Goal: Task Accomplishment & Management: Manage account settings

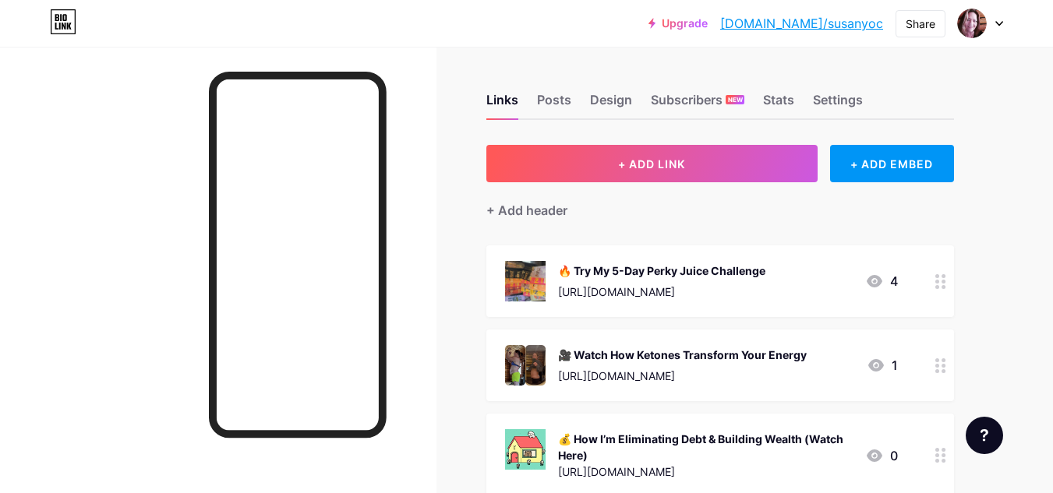
click at [762, 291] on div "[URL][DOMAIN_NAME]" at bounding box center [661, 292] width 207 height 16
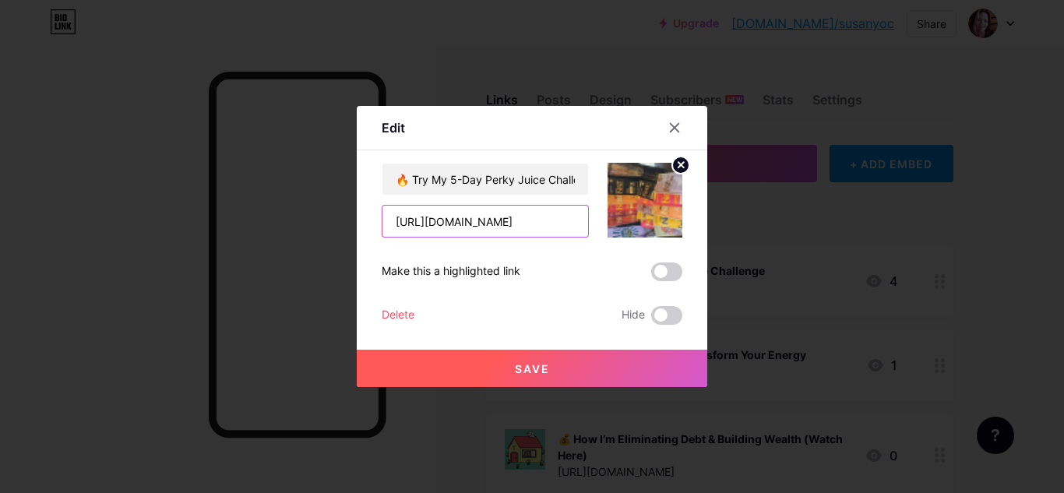
scroll to position [0, 22]
drag, startPoint x: 389, startPoint y: 221, endPoint x: 615, endPoint y: 219, distance: 226.0
click at [615, 219] on div "🔥 Try My 5-Day Perky Juice Challenge [URL][DOMAIN_NAME]" at bounding box center [532, 200] width 301 height 75
click at [677, 126] on div at bounding box center [675, 128] width 28 height 28
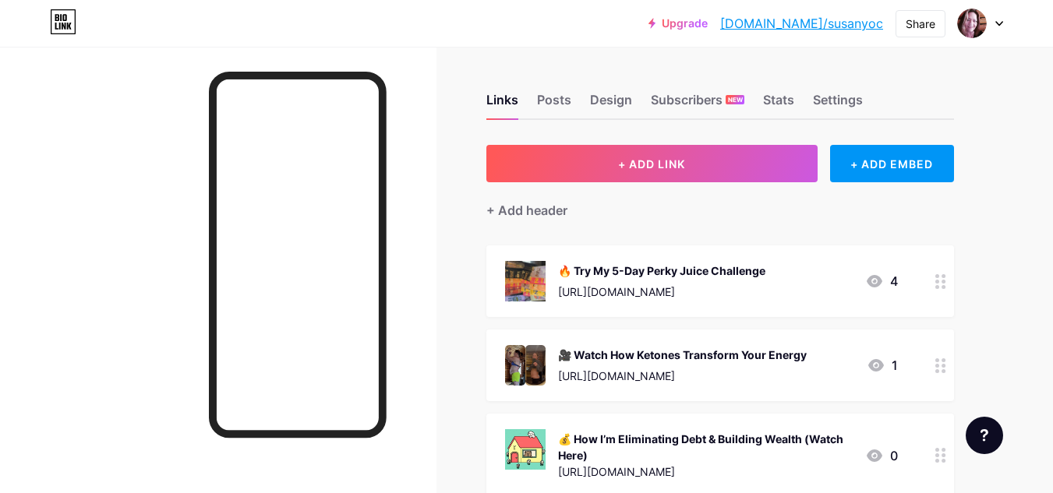
click at [647, 271] on div "🔥 Try My 5-Day Perky Juice Challenge" at bounding box center [661, 271] width 207 height 16
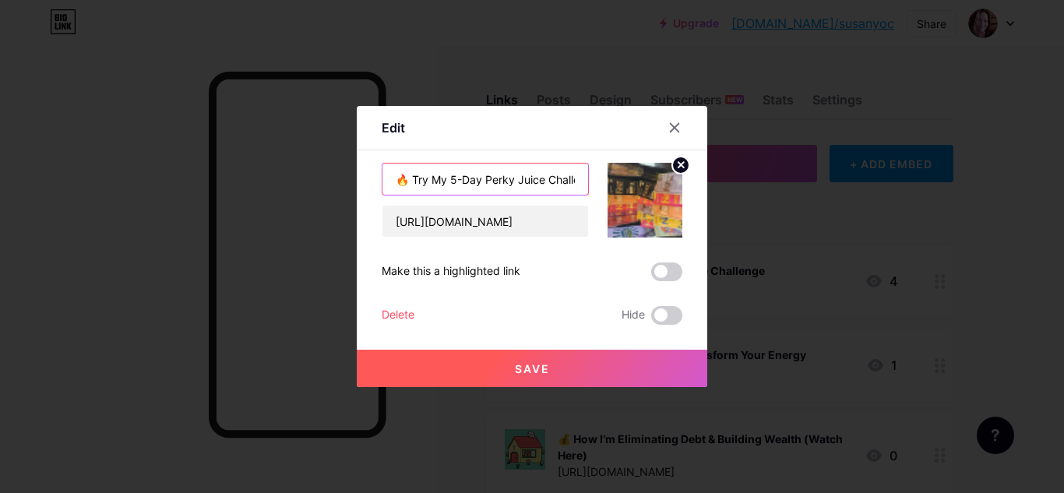
scroll to position [0, 26]
drag, startPoint x: 393, startPoint y: 176, endPoint x: 600, endPoint y: 175, distance: 206.5
click at [600, 175] on div "🔥 Try My 5-Day Perky Juice Challenge [URL][DOMAIN_NAME]" at bounding box center [532, 200] width 301 height 75
click at [518, 369] on span "Save" at bounding box center [532, 368] width 35 height 13
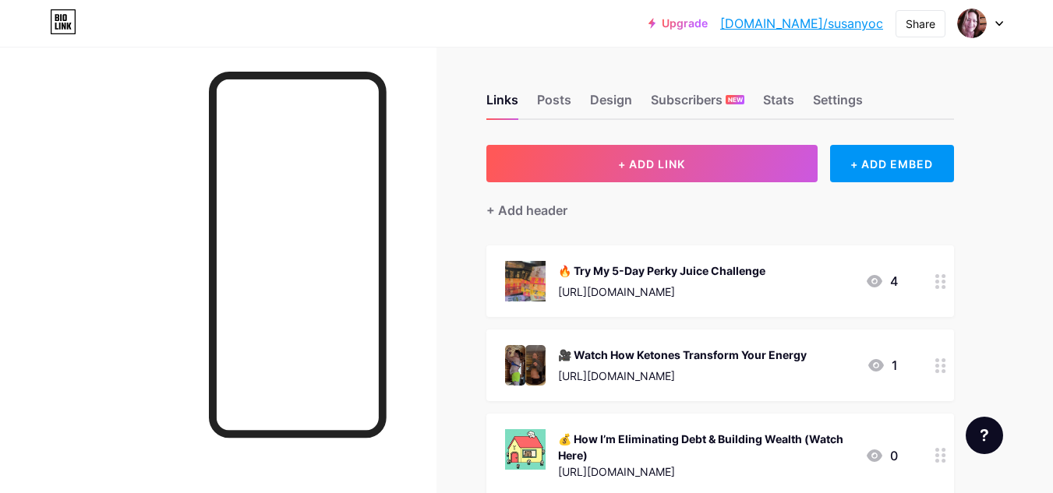
click at [630, 269] on div "🔥 Try My 5-Day Perky Juice Challenge" at bounding box center [661, 271] width 207 height 16
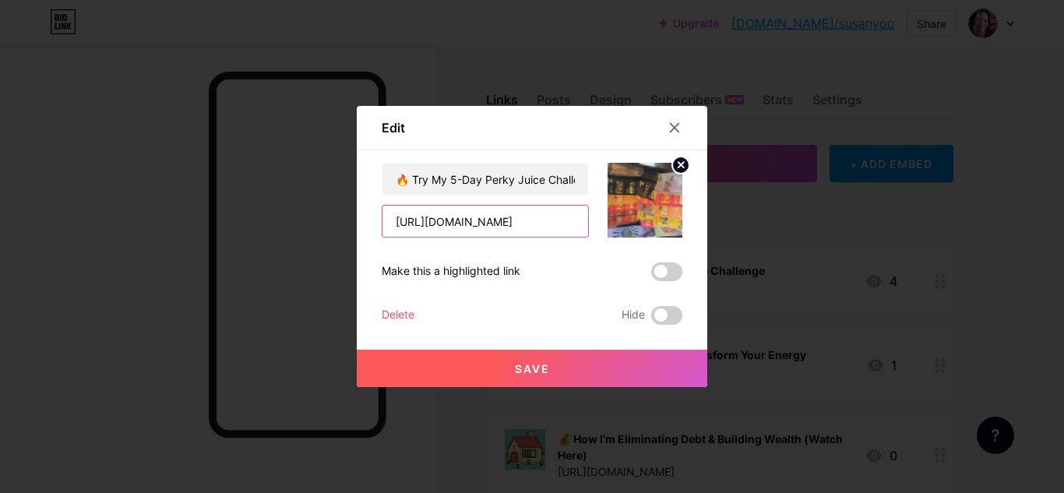
scroll to position [0, 22]
drag, startPoint x: 387, startPoint y: 220, endPoint x: 608, endPoint y: 217, distance: 220.5
click at [608, 217] on div "🔥 Try My 5-Day Perky Juice Challenge [URL][DOMAIN_NAME]" at bounding box center [532, 200] width 301 height 75
click at [676, 164] on circle at bounding box center [680, 165] width 17 height 17
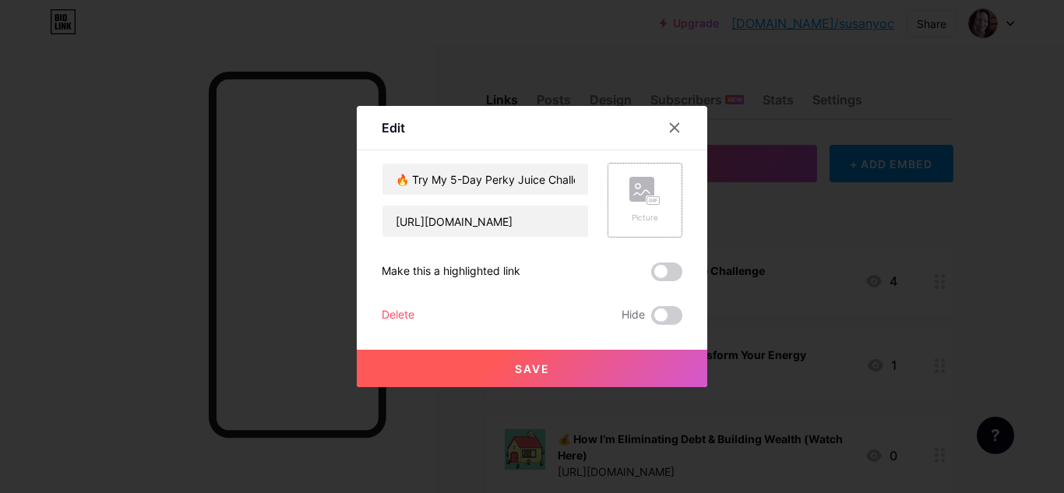
click at [634, 198] on rect at bounding box center [642, 189] width 25 height 25
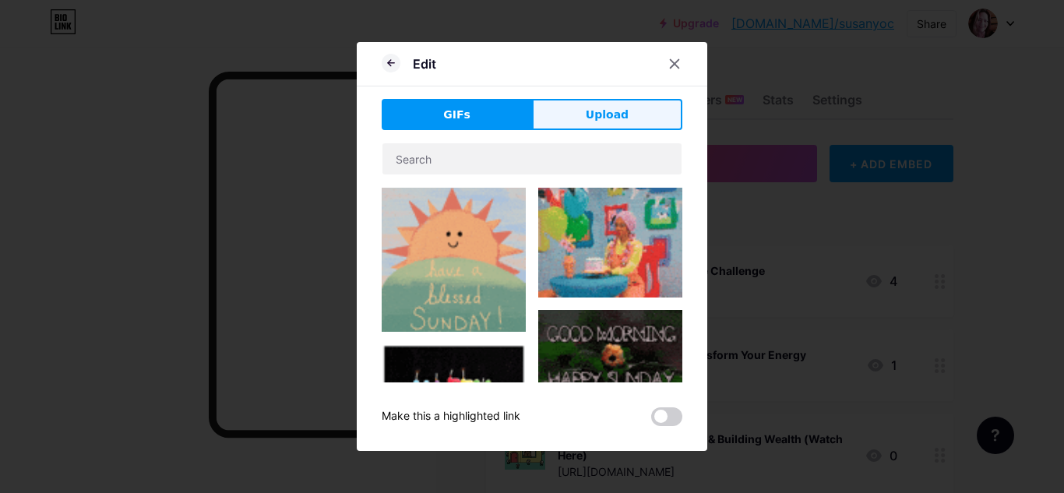
click at [612, 117] on span "Upload" at bounding box center [607, 115] width 43 height 16
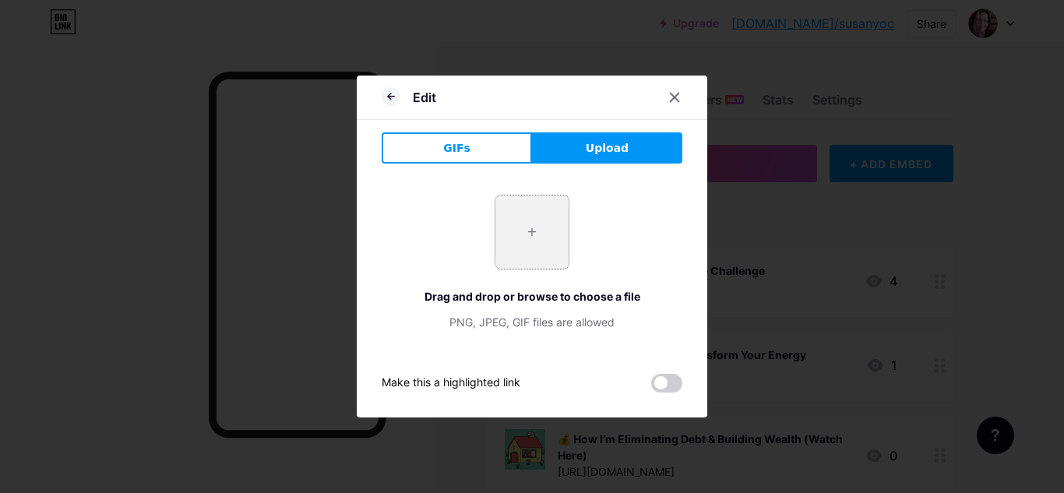
click at [527, 234] on input "file" at bounding box center [532, 232] width 73 height 73
type input "C:\fakepath\20241226_100146.jpg"
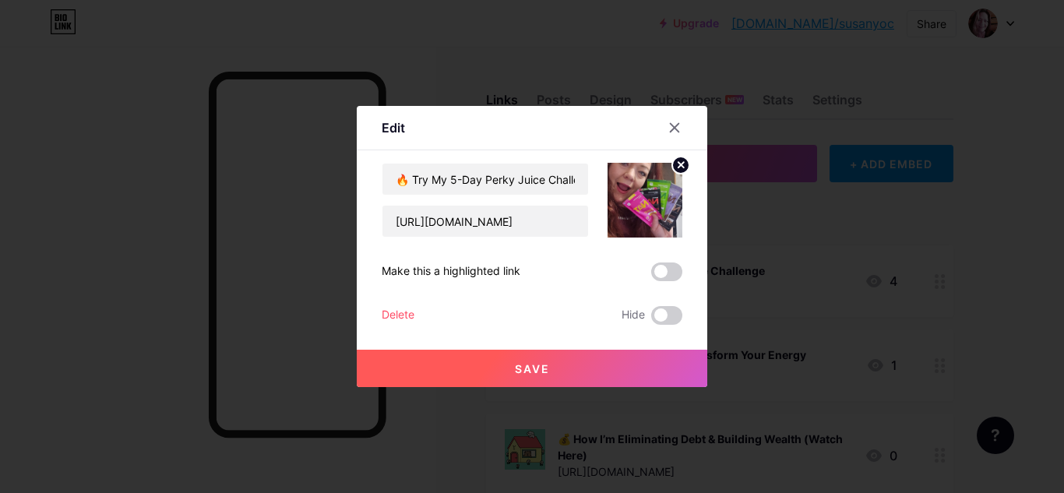
click at [529, 368] on span "Save" at bounding box center [532, 368] width 35 height 13
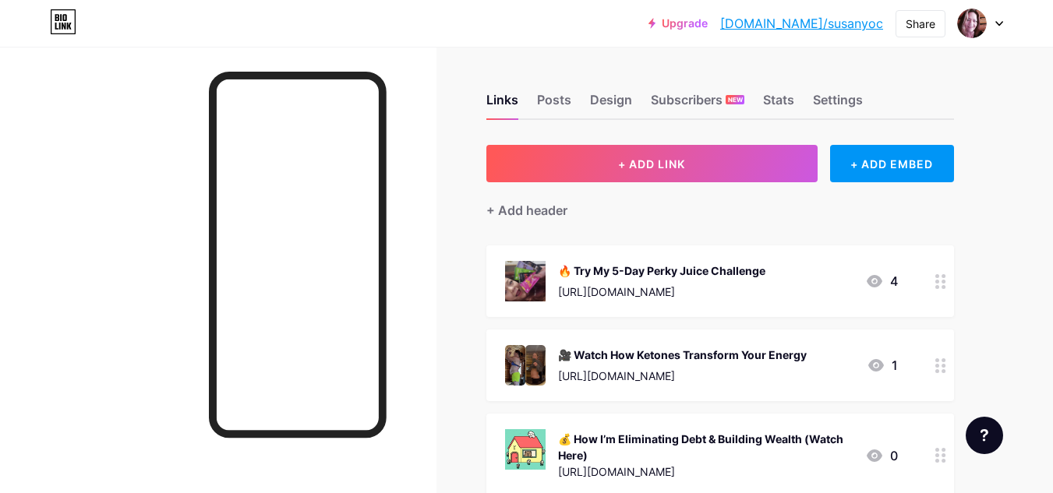
click at [735, 286] on div "[URL][DOMAIN_NAME]" at bounding box center [661, 292] width 207 height 16
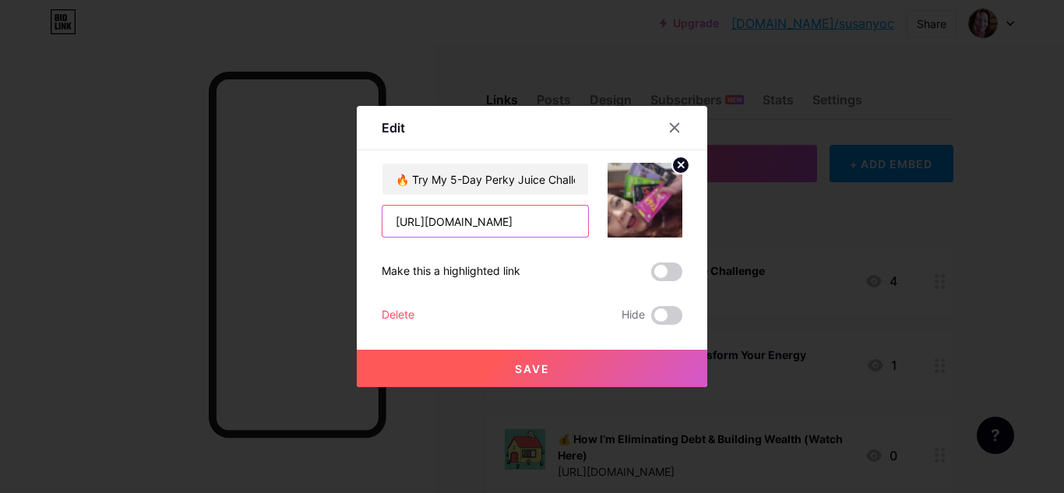
scroll to position [0, 22]
drag, startPoint x: 385, startPoint y: 219, endPoint x: 612, endPoint y: 214, distance: 226.8
click at [612, 214] on div "🔥 Try My 5-Day Perky Juice Challenge [URL][DOMAIN_NAME]" at bounding box center [532, 200] width 301 height 75
click at [526, 364] on span "Save" at bounding box center [532, 368] width 35 height 13
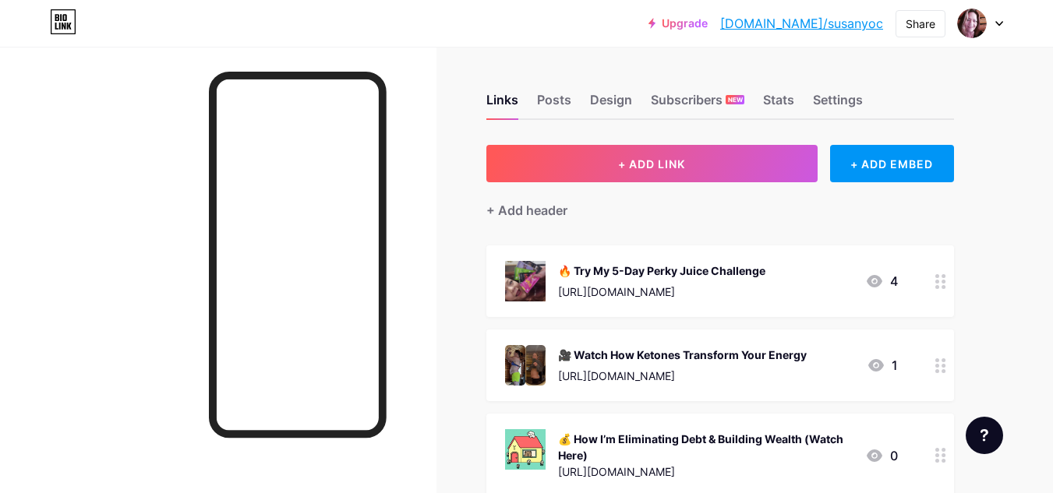
click at [729, 273] on div "🔥 Try My 5-Day Perky Juice Challenge" at bounding box center [661, 271] width 207 height 16
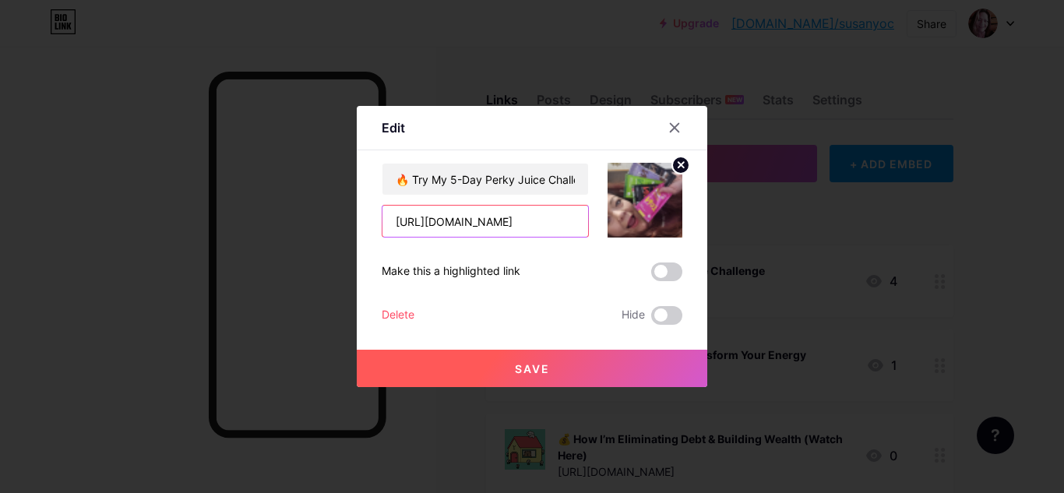
scroll to position [0, 22]
drag, startPoint x: 384, startPoint y: 220, endPoint x: 642, endPoint y: 242, distance: 258.8
click at [642, 242] on div "🔥 Try My 5-Day Perky Juice Challenge [URL][DOMAIN_NAME] Make this a highlighted…" at bounding box center [532, 244] width 301 height 162
paste input "[URL][DOMAIN_NAME]"
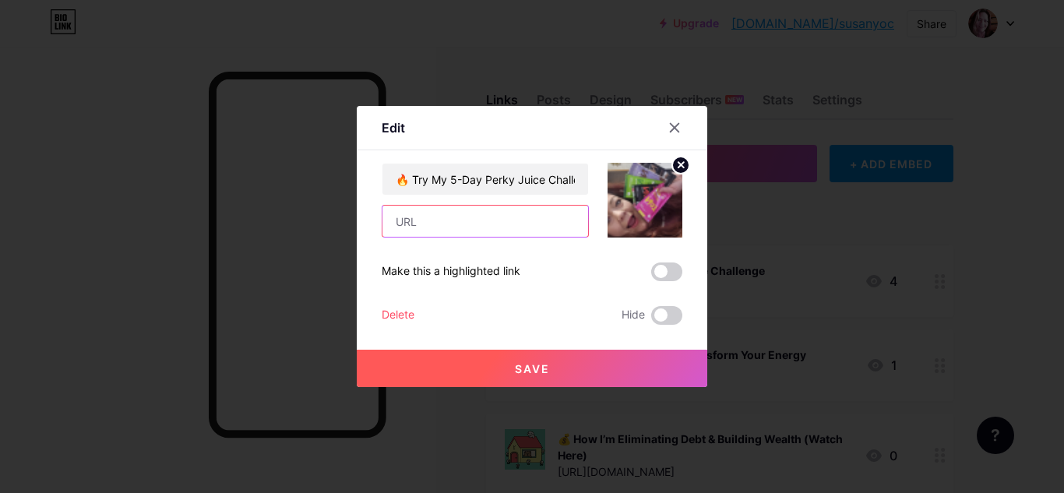
type input "[URL][DOMAIN_NAME]"
drag, startPoint x: 479, startPoint y: 221, endPoint x: 509, endPoint y: 316, distance: 99.6
click at [509, 316] on div "Delete Hide" at bounding box center [532, 315] width 301 height 19
click at [506, 362] on button "Save" at bounding box center [532, 368] width 351 height 37
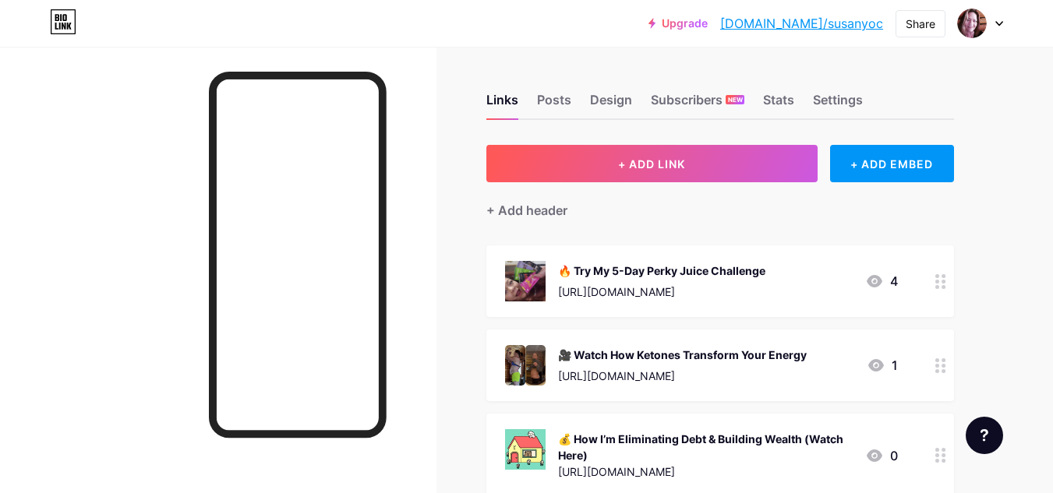
click at [707, 270] on div "🔥 Try My 5-Day Perky Juice Challenge" at bounding box center [661, 271] width 207 height 16
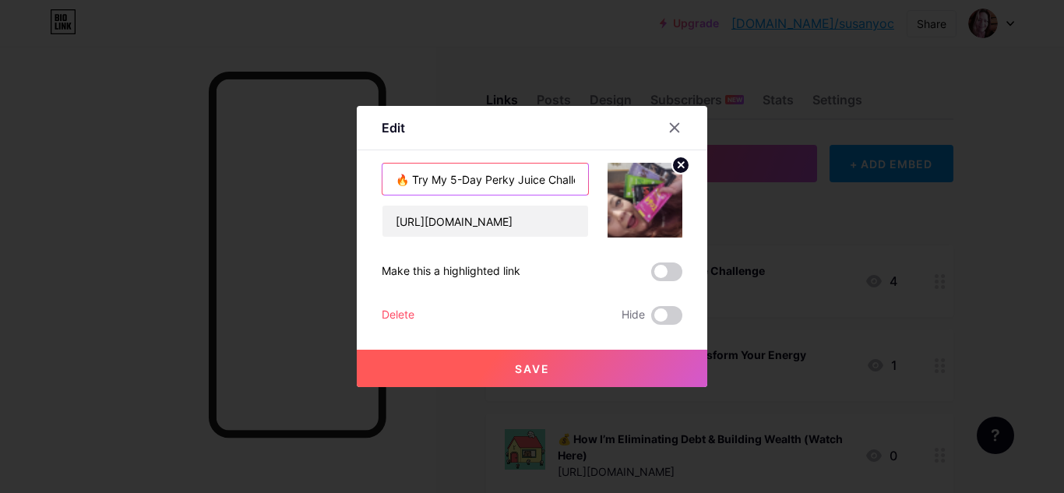
scroll to position [0, 26]
drag, startPoint x: 390, startPoint y: 171, endPoint x: 598, endPoint y: 185, distance: 209.3
click at [598, 185] on div "🔥 Try My 5-Day Perky Juice Challenge [URL][DOMAIN_NAME]" at bounding box center [532, 200] width 301 height 75
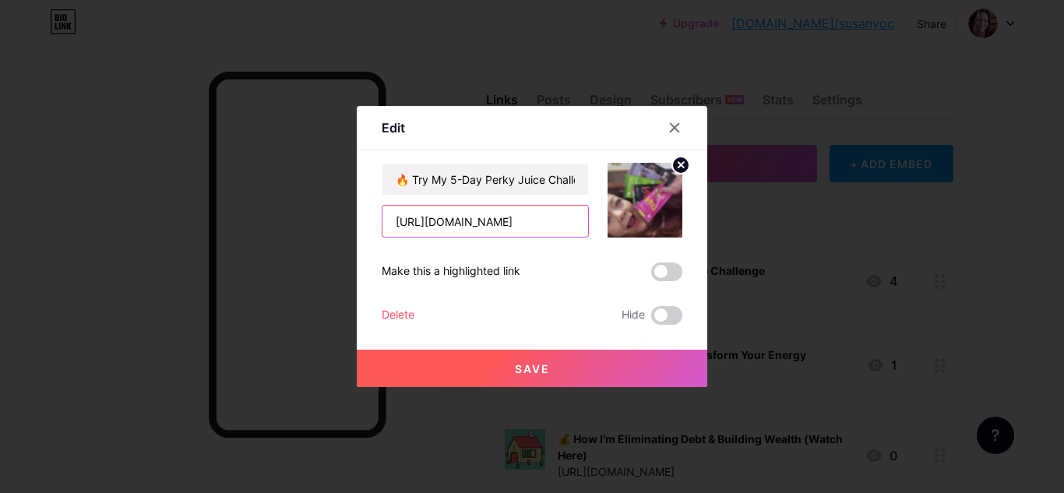
scroll to position [0, 32]
drag, startPoint x: 386, startPoint y: 221, endPoint x: 599, endPoint y: 236, distance: 213.2
click at [599, 236] on div "🔥 Try My 5-Day Perky Juice Challenge [URL][DOMAIN_NAME]" at bounding box center [532, 200] width 301 height 75
click at [511, 212] on input "[URL][DOMAIN_NAME]" at bounding box center [486, 221] width 206 height 31
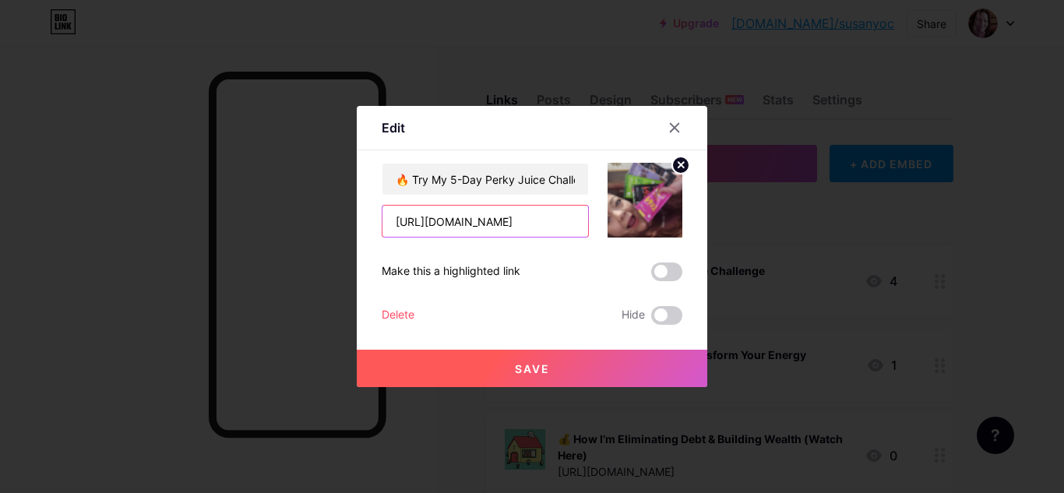
scroll to position [0, 32]
drag, startPoint x: 386, startPoint y: 218, endPoint x: 623, endPoint y: 229, distance: 237.9
click at [623, 229] on div "🔥 Try My 5-Day Perky Juice Challenge [URL][DOMAIN_NAME]" at bounding box center [532, 200] width 301 height 75
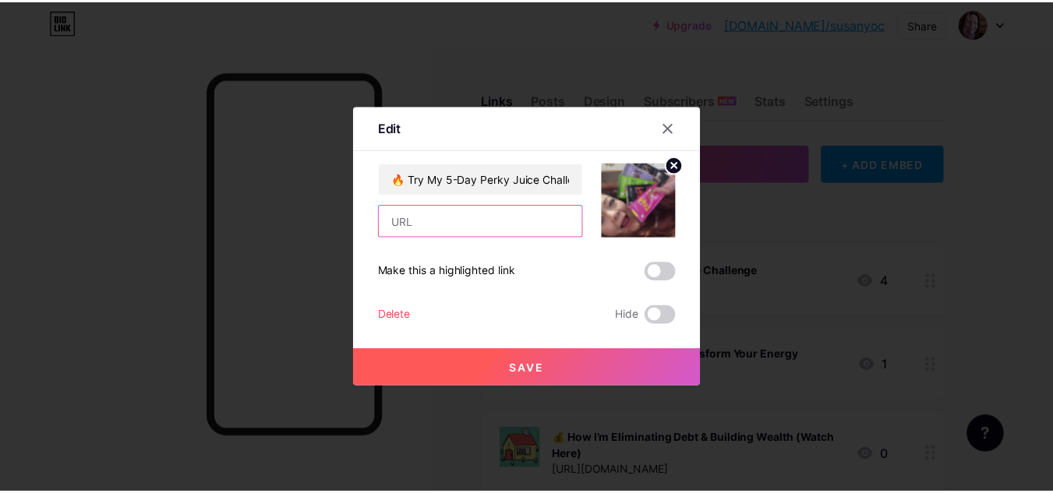
scroll to position [0, 0]
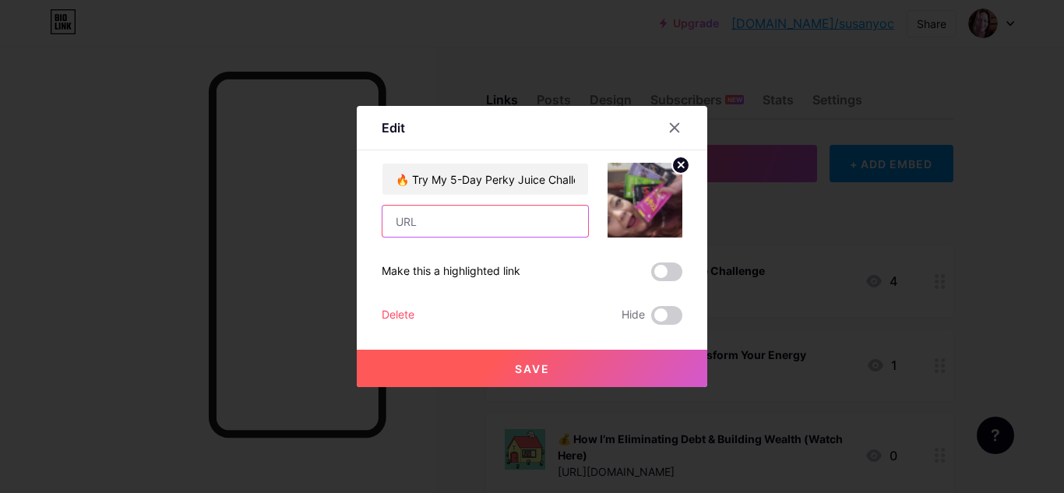
paste input "[URL][DOMAIN_NAME]"
type input "[URL][DOMAIN_NAME]"
click at [526, 367] on span "Save" at bounding box center [532, 368] width 35 height 13
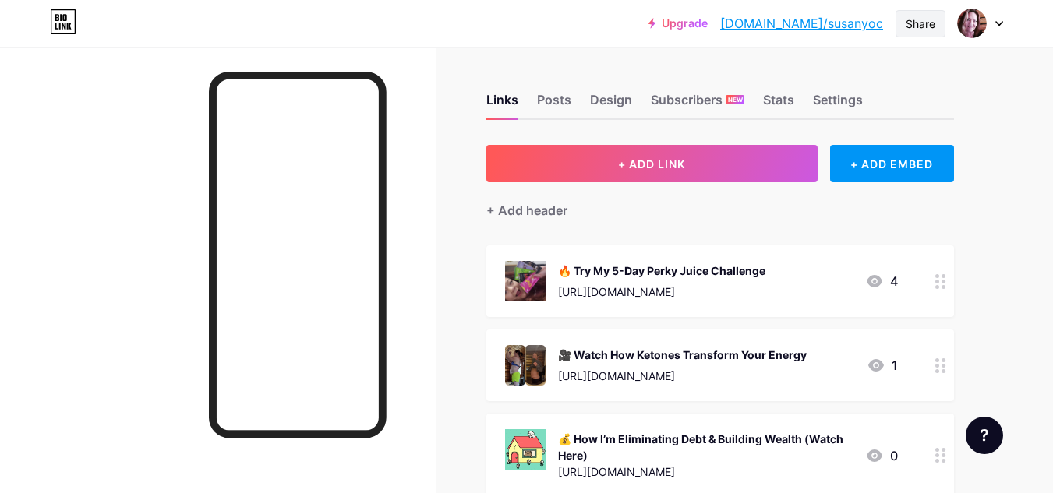
click at [919, 23] on div "Share" at bounding box center [920, 24] width 30 height 16
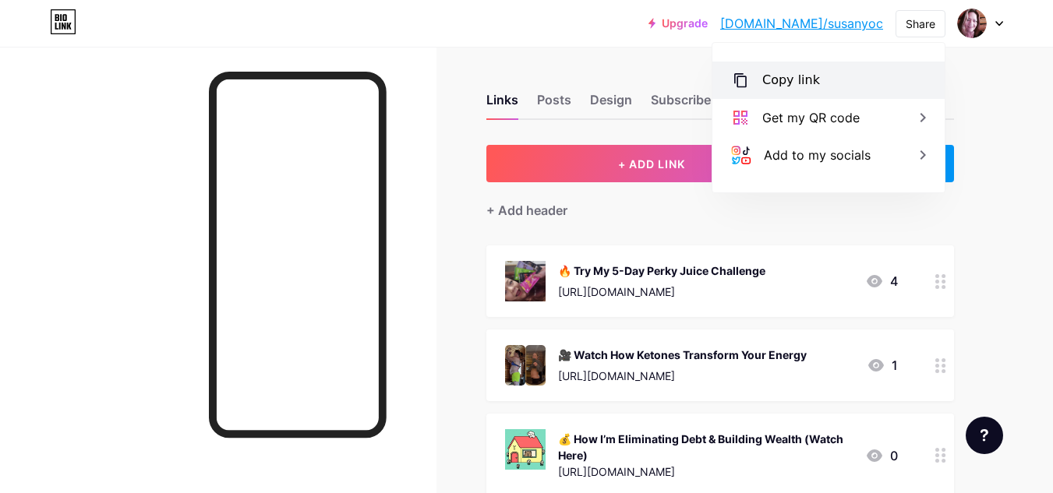
click at [790, 79] on div "Copy link" at bounding box center [791, 80] width 58 height 19
click at [1000, 24] on icon at bounding box center [999, 24] width 6 height 4
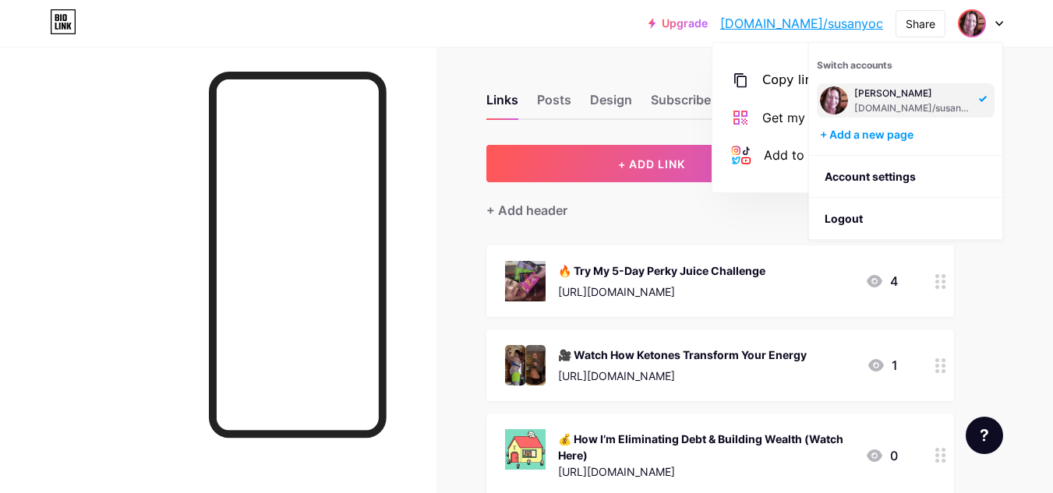
click at [904, 110] on div "[DOMAIN_NAME]/susanyoc" at bounding box center [914, 108] width 120 height 12
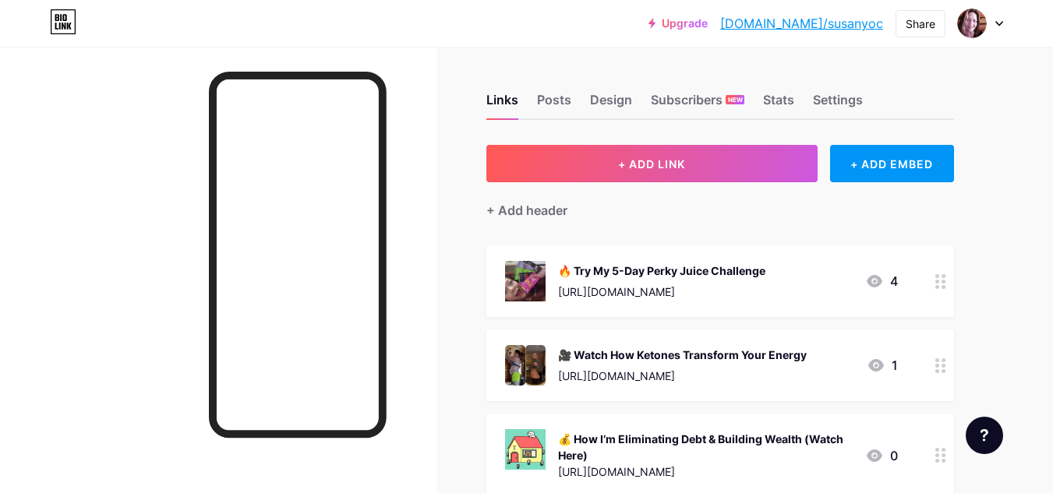
click at [1000, 19] on div at bounding box center [980, 23] width 45 height 28
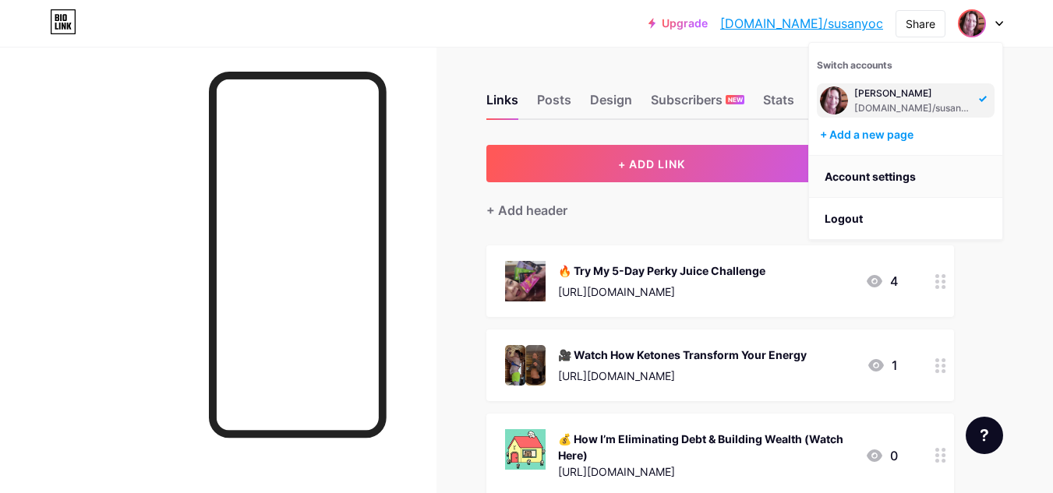
click at [899, 180] on link "Account settings" at bounding box center [905, 177] width 193 height 42
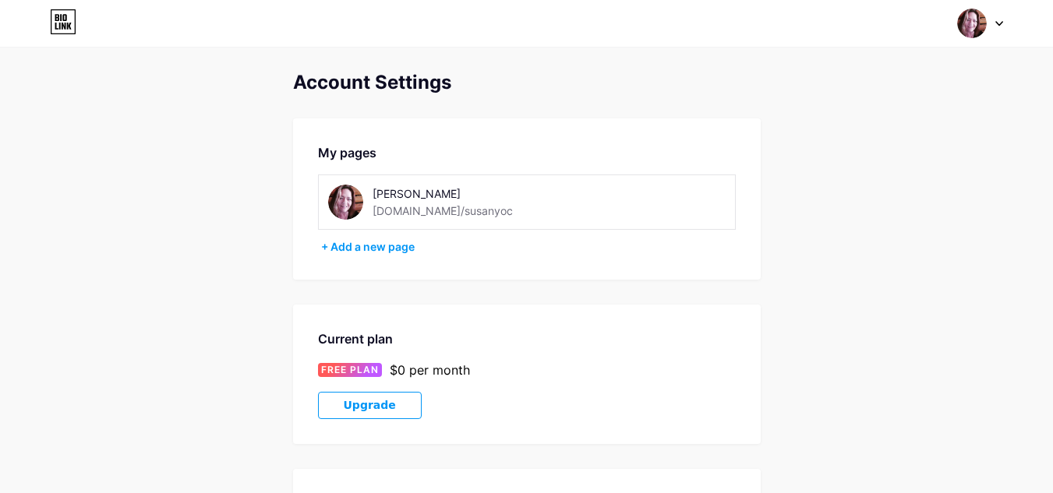
click at [993, 23] on div at bounding box center [980, 23] width 45 height 28
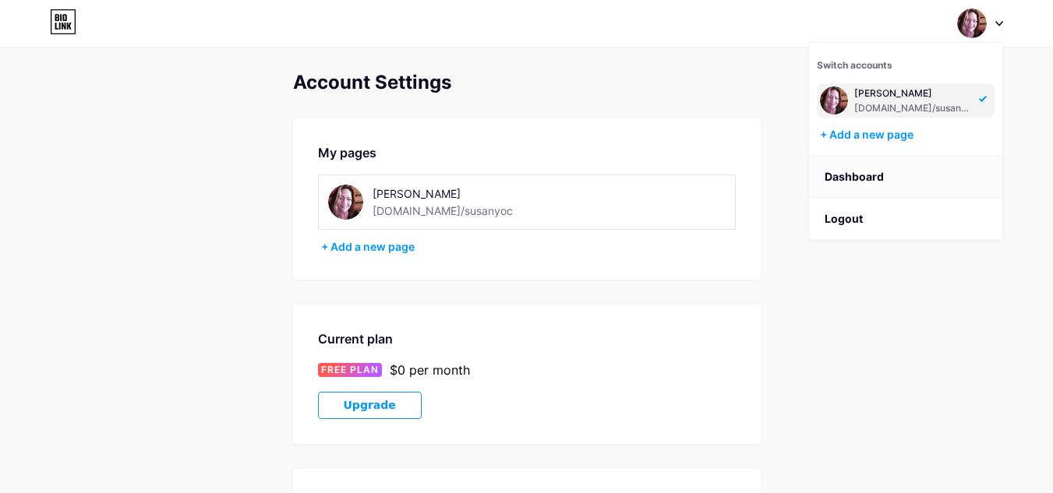
click at [836, 179] on link "Dashboard" at bounding box center [905, 177] width 193 height 42
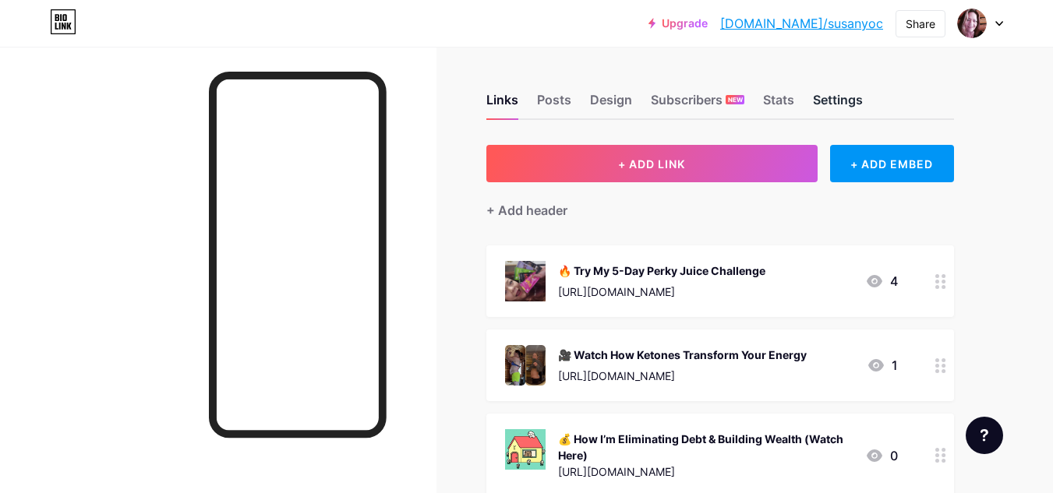
click at [838, 100] on div "Settings" at bounding box center [838, 104] width 50 height 28
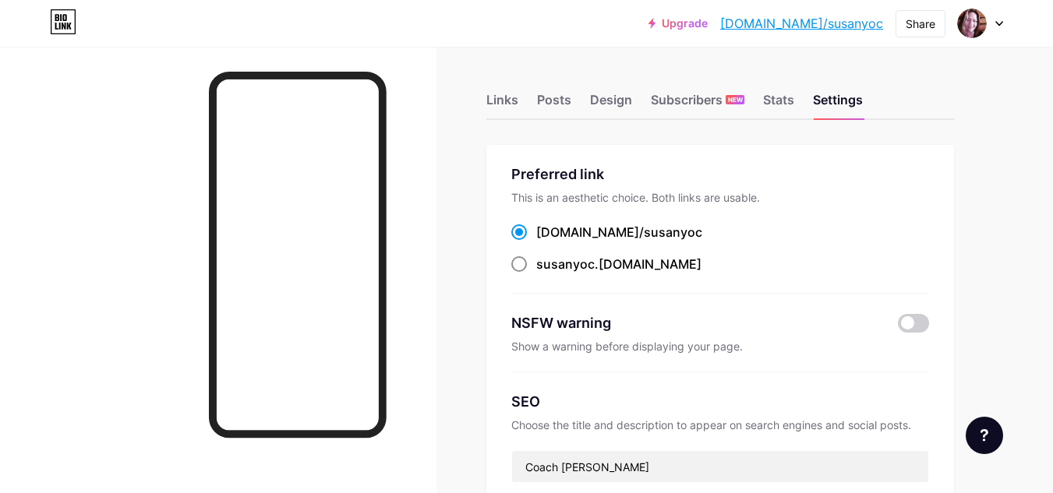
click at [520, 265] on span at bounding box center [519, 264] width 16 height 16
click at [536, 273] on input "susanyoc .bio.link" at bounding box center [541, 278] width 10 height 10
radio input "true"
click at [517, 234] on span at bounding box center [519, 232] width 16 height 16
click at [536, 242] on input "bio.link/ susanyoc" at bounding box center [541, 247] width 10 height 10
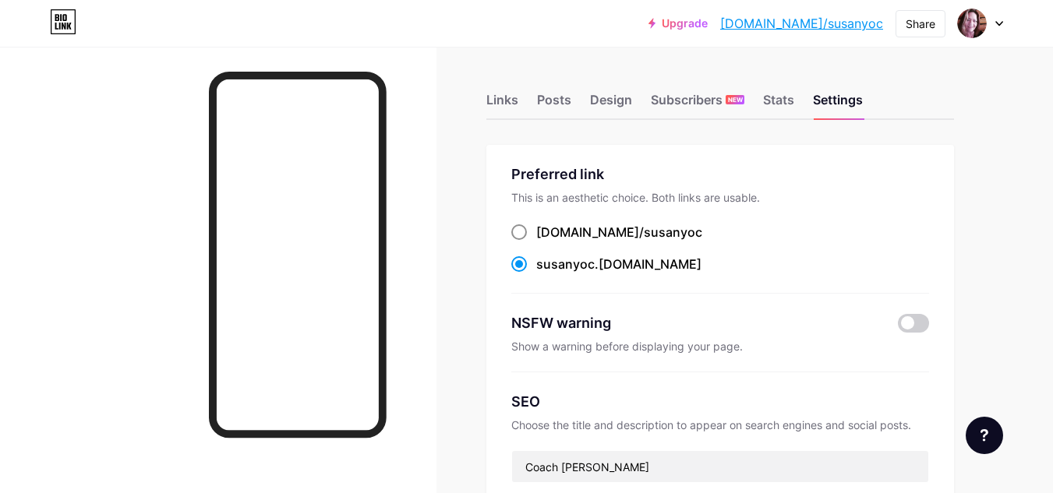
radio input "true"
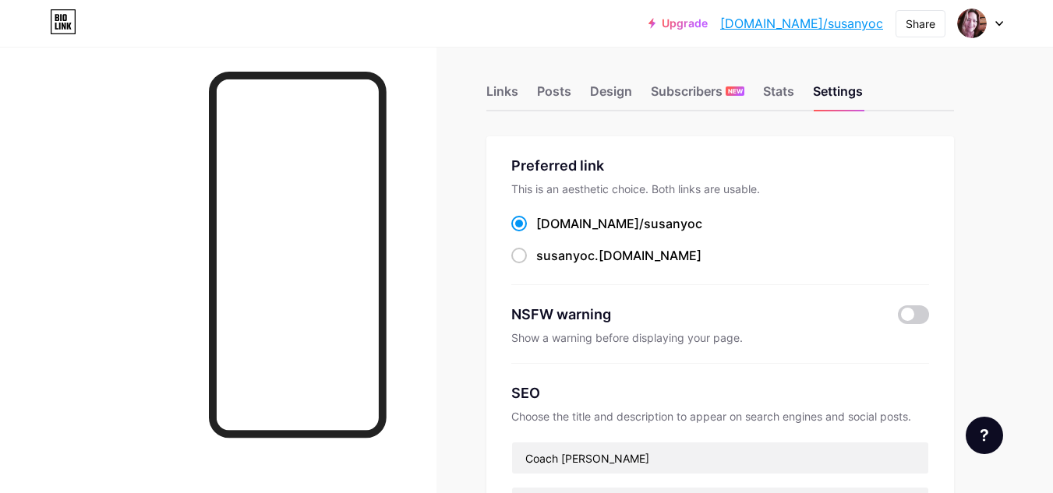
scroll to position [4, 0]
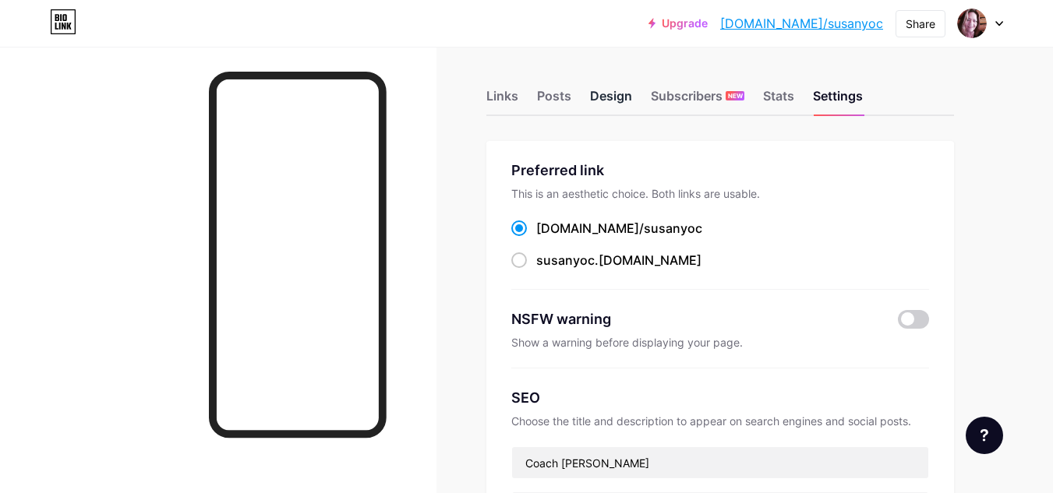
click at [613, 101] on div "Design" at bounding box center [611, 100] width 42 height 28
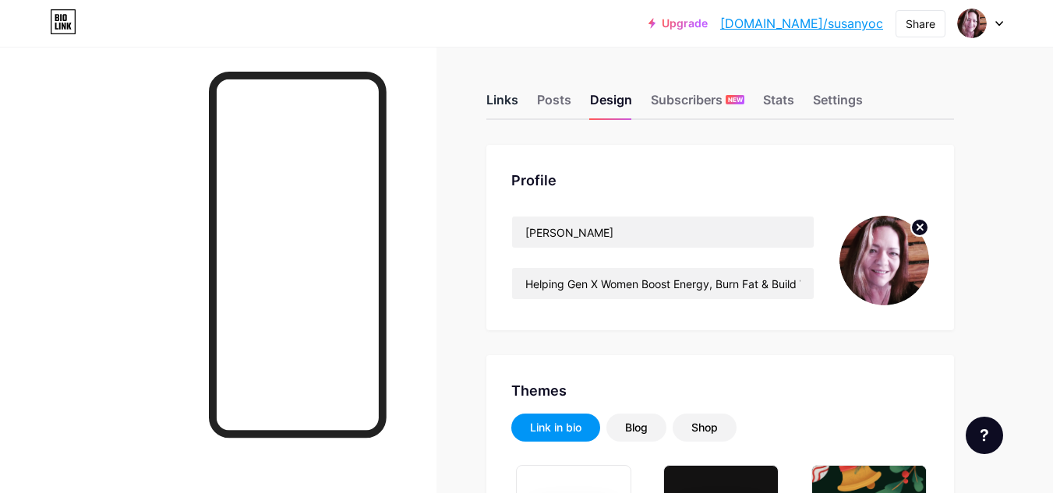
click at [510, 101] on div "Links" at bounding box center [502, 104] width 32 height 28
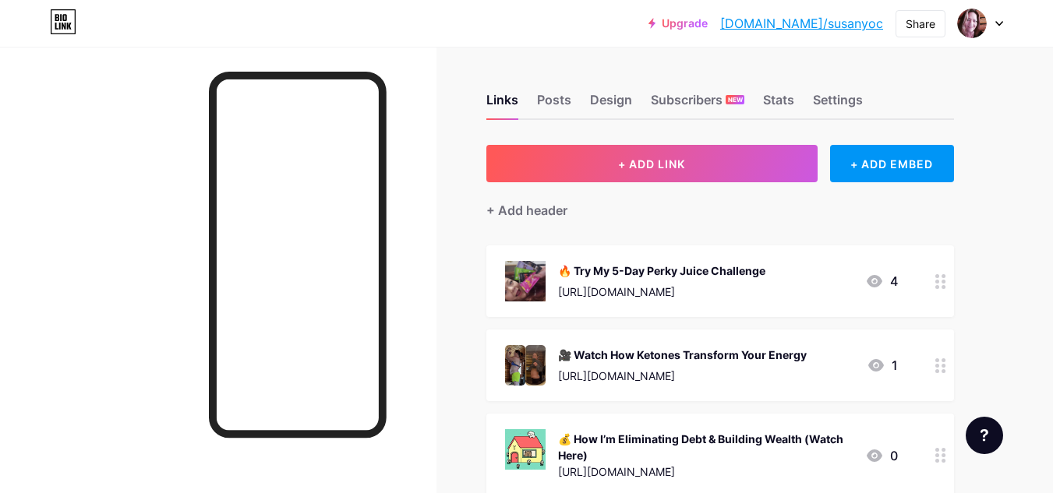
click at [997, 28] on div at bounding box center [980, 23] width 45 height 28
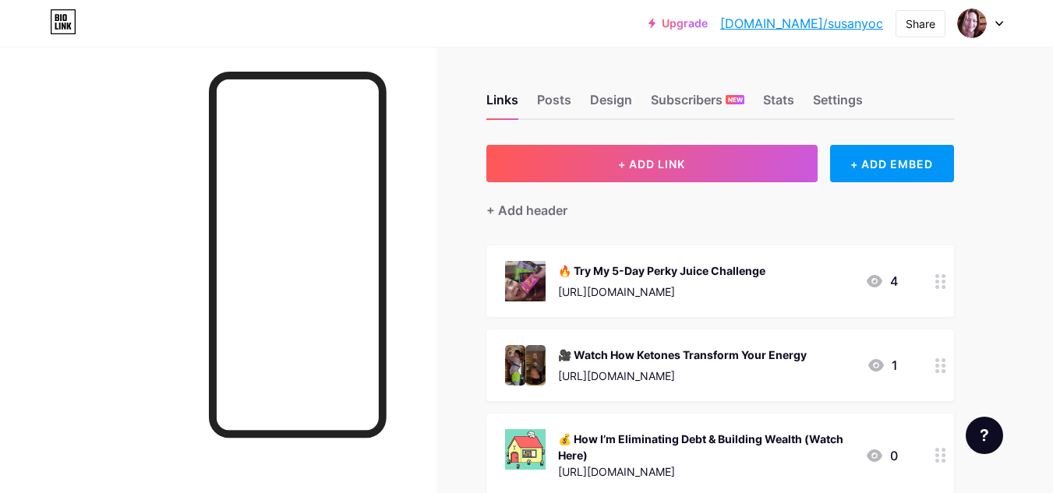
click at [708, 441] on div "💰 How I’m Eliminating Debt & Building Wealth (Watch Here)" at bounding box center [705, 447] width 295 height 33
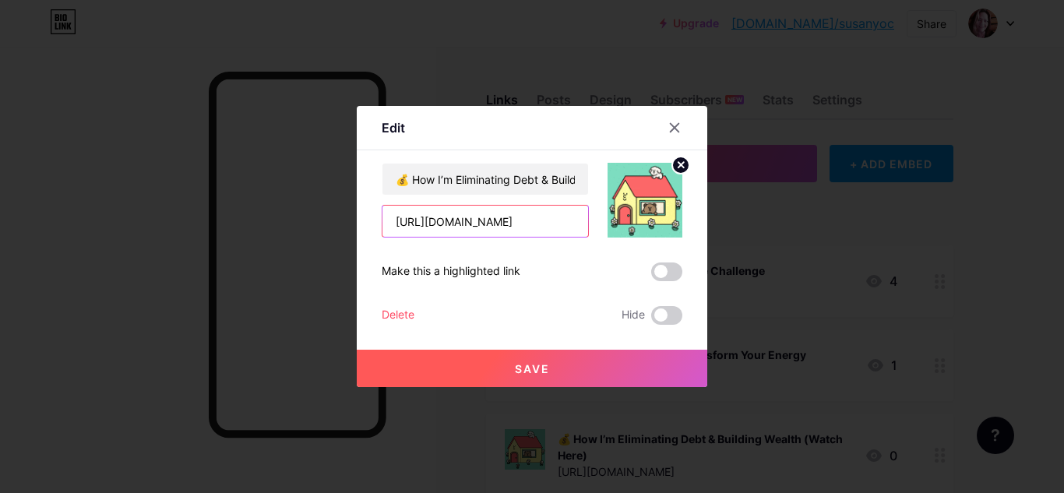
scroll to position [0, 80]
drag, startPoint x: 384, startPoint y: 222, endPoint x: 620, endPoint y: 229, distance: 236.2
click at [620, 229] on div "💰 How I’m Eliminating Debt & Building Wealth (Watch Here) https://www.moneymaxa…" at bounding box center [532, 200] width 301 height 75
click at [671, 128] on icon at bounding box center [675, 128] width 9 height 9
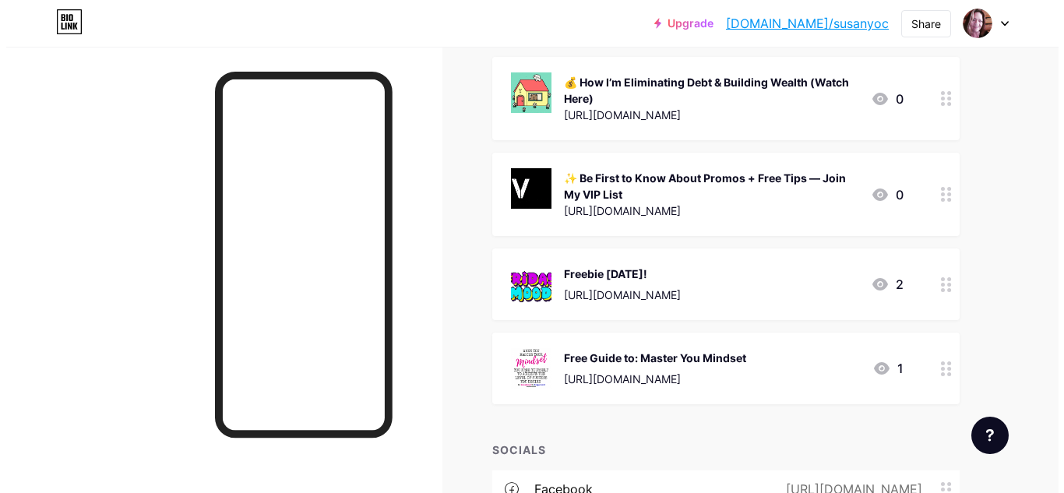
scroll to position [359, 0]
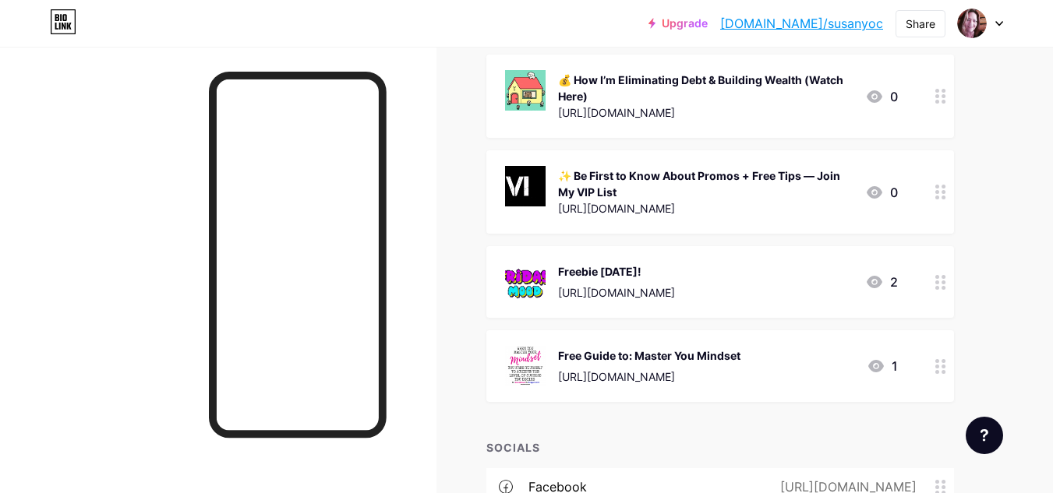
click at [712, 355] on div "Free Guide to: Master You Mindset" at bounding box center [649, 355] width 182 height 16
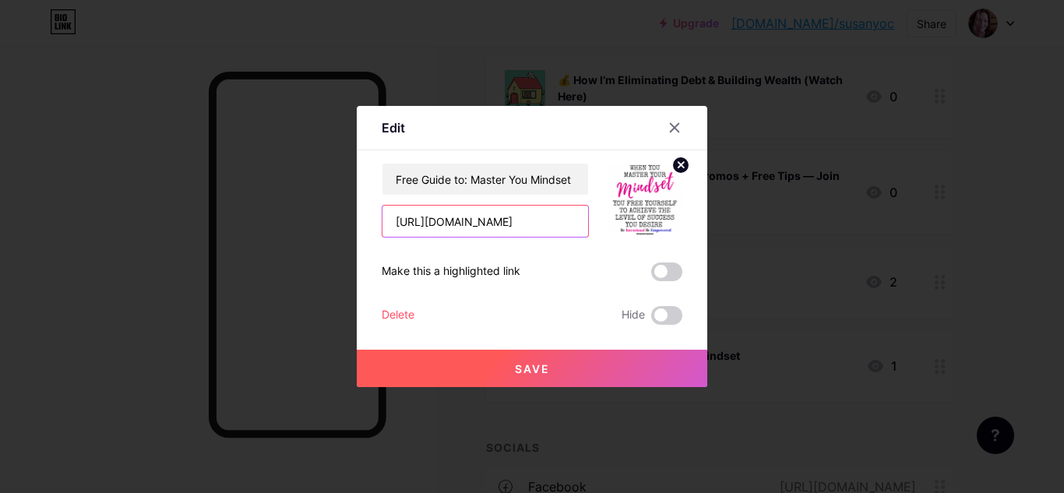
scroll to position [0, 763]
drag, startPoint x: 388, startPoint y: 221, endPoint x: 591, endPoint y: 226, distance: 203.4
click at [591, 226] on div "Free Guide to: Master You Mindset https://www.canva.com/design/DAGGcm6WxuE/EZal…" at bounding box center [532, 200] width 301 height 75
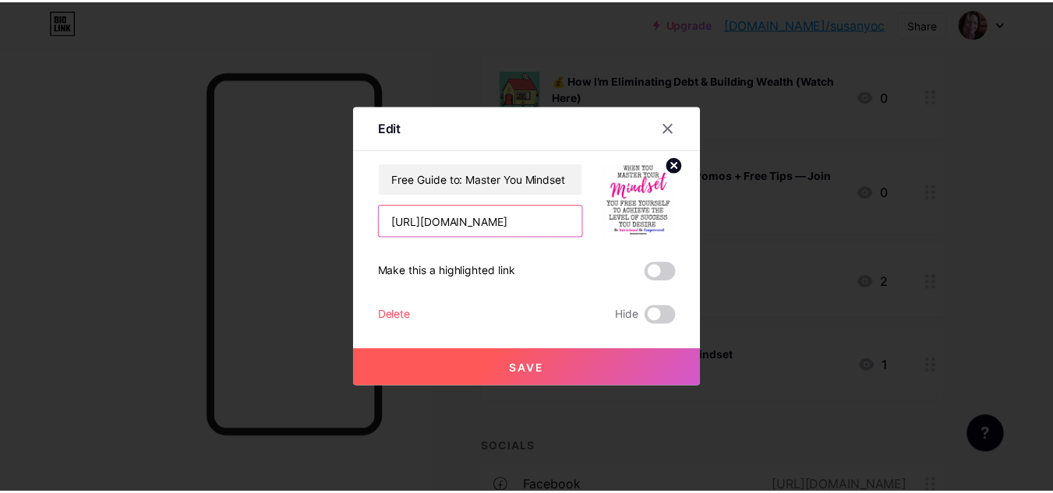
scroll to position [0, 0]
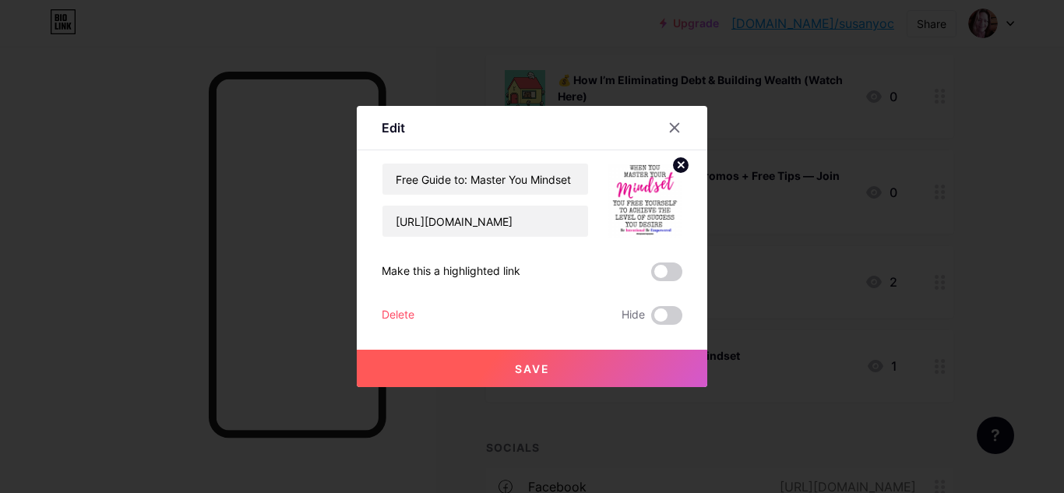
click at [531, 371] on span "Save" at bounding box center [532, 368] width 35 height 13
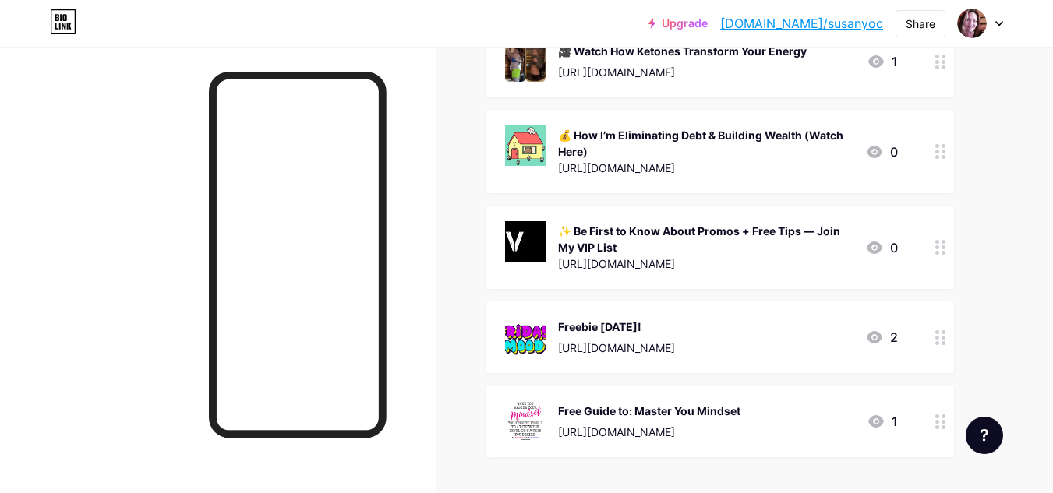
scroll to position [318, 0]
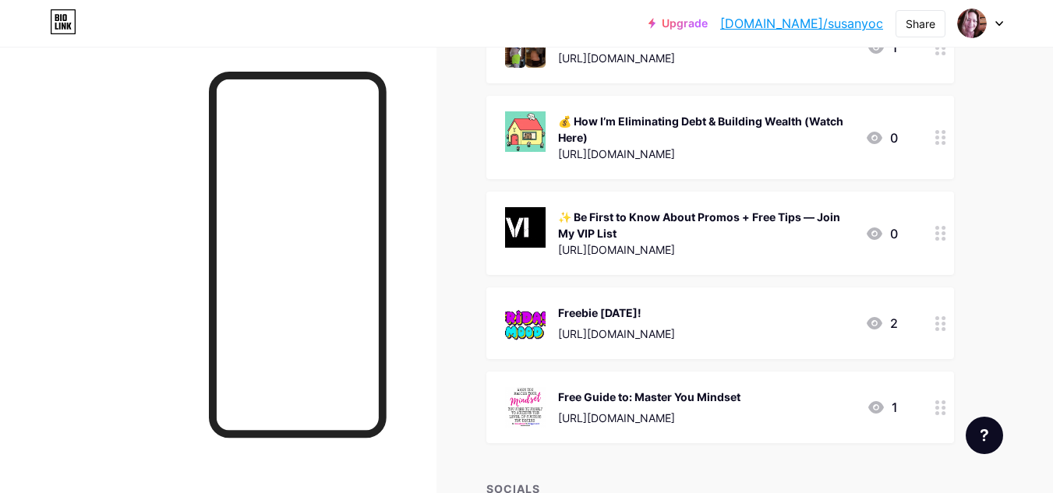
click at [740, 393] on div "Free Guide to: Master You Mindset" at bounding box center [649, 397] width 182 height 16
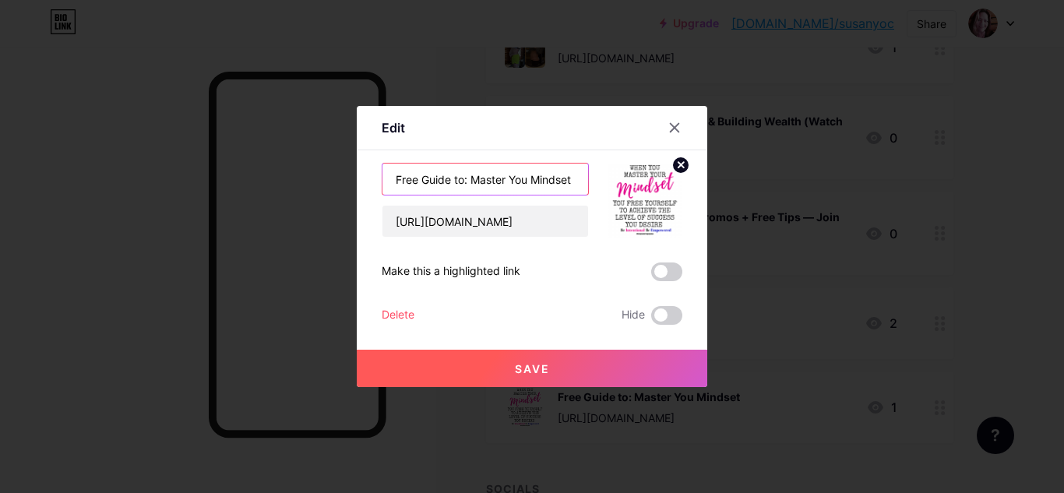
click at [525, 180] on input "Free Guide to: Master You Mindset" at bounding box center [486, 179] width 206 height 31
type input "Free Guide to: Master Your Mindset"
click at [532, 362] on span "Save" at bounding box center [532, 368] width 35 height 13
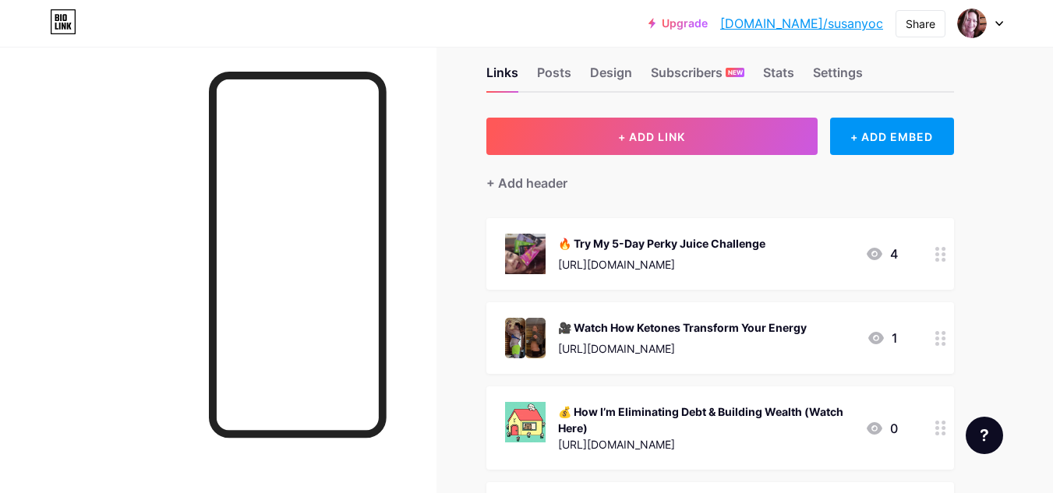
scroll to position [21, 0]
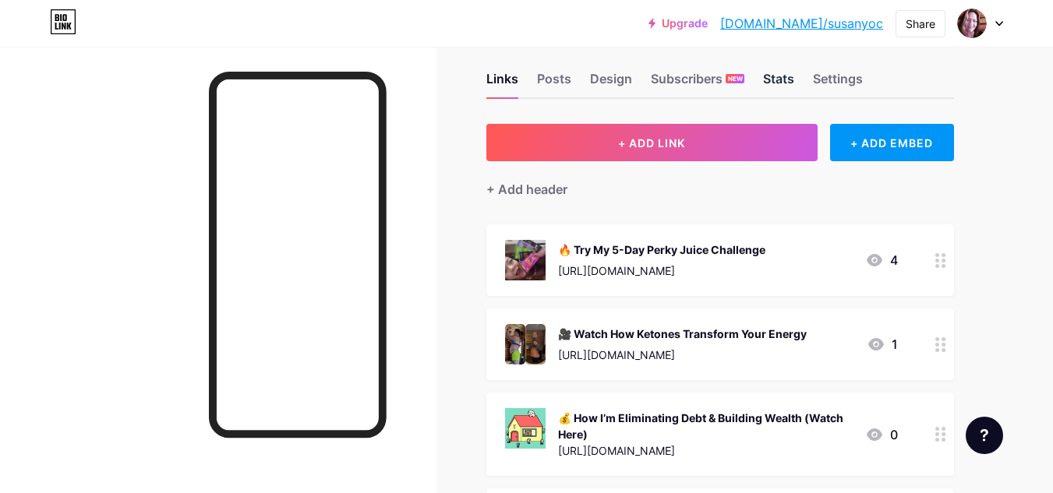
click at [776, 79] on div "Stats" at bounding box center [778, 83] width 31 height 28
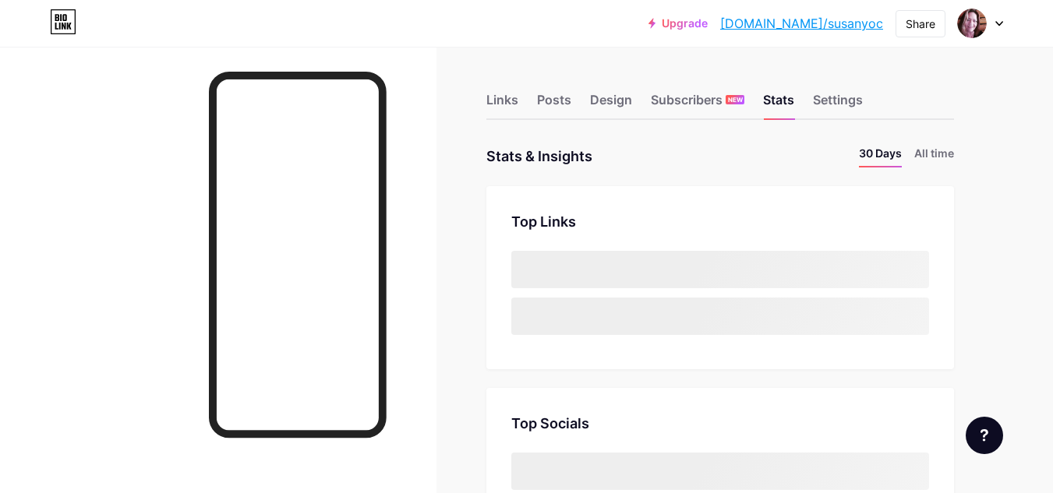
scroll to position [493, 1053]
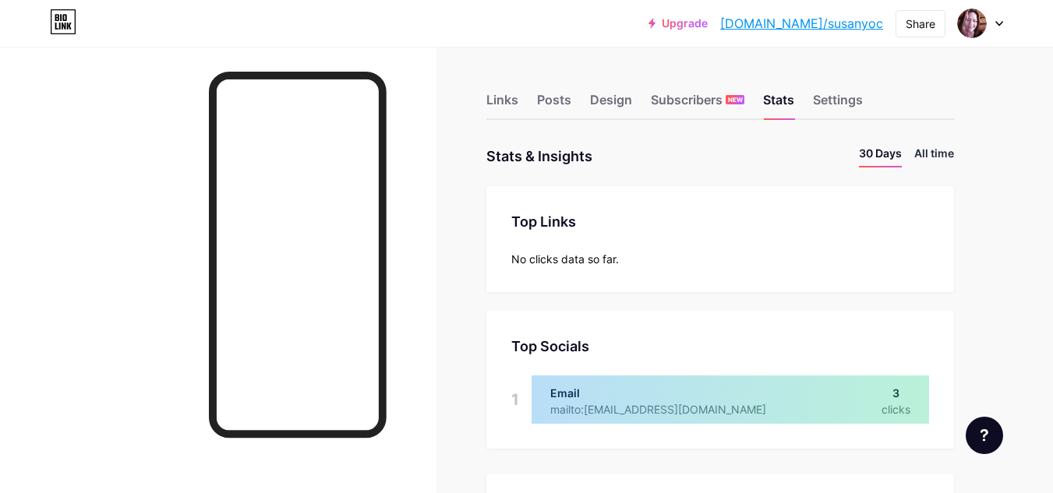
click at [929, 153] on li "All time" at bounding box center [934, 156] width 40 height 23
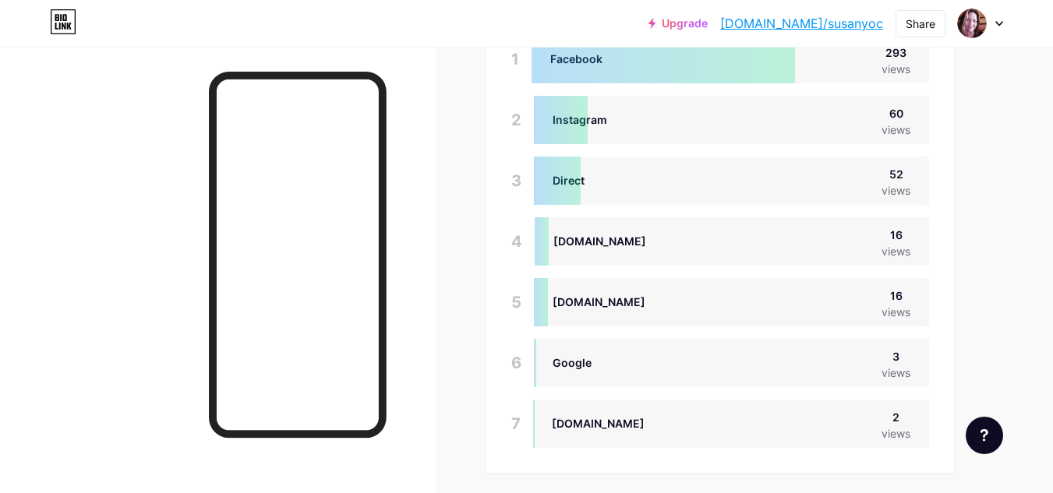
scroll to position [1185, 0]
